Goal: Download file/media

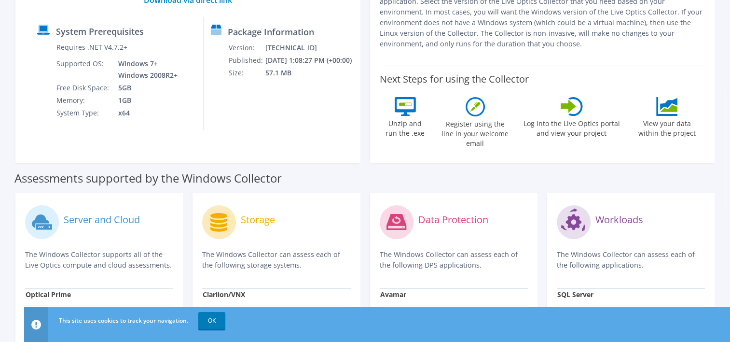
scroll to position [156, 0]
click at [209, 321] on link "OK" at bounding box center [211, 320] width 27 height 17
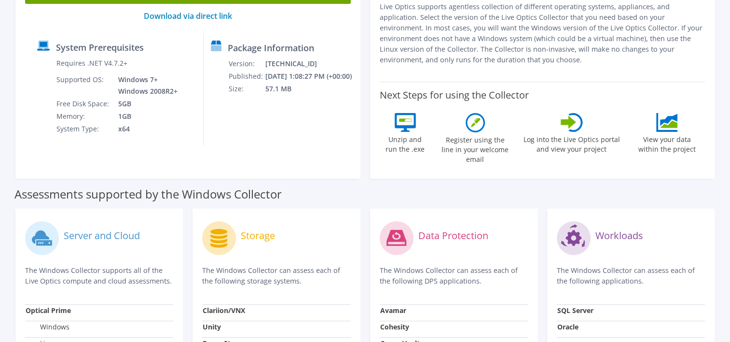
scroll to position [143, 0]
